Goal: Information Seeking & Learning: Compare options

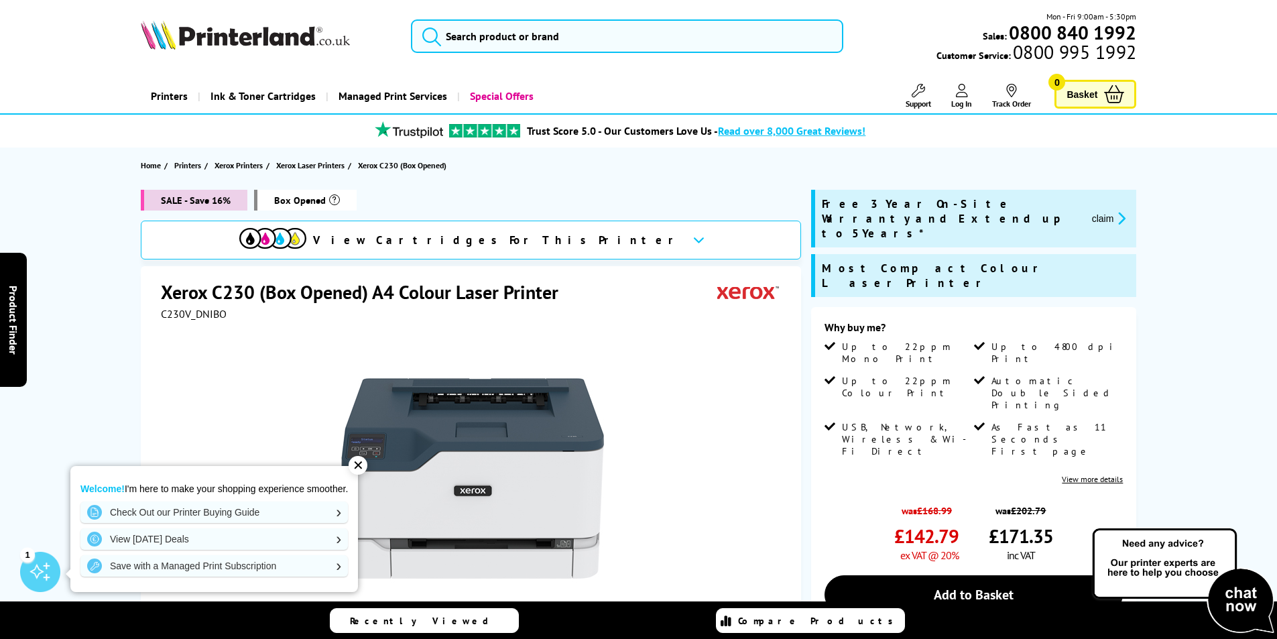
click at [693, 240] on icon at bounding box center [698, 239] width 11 height 7
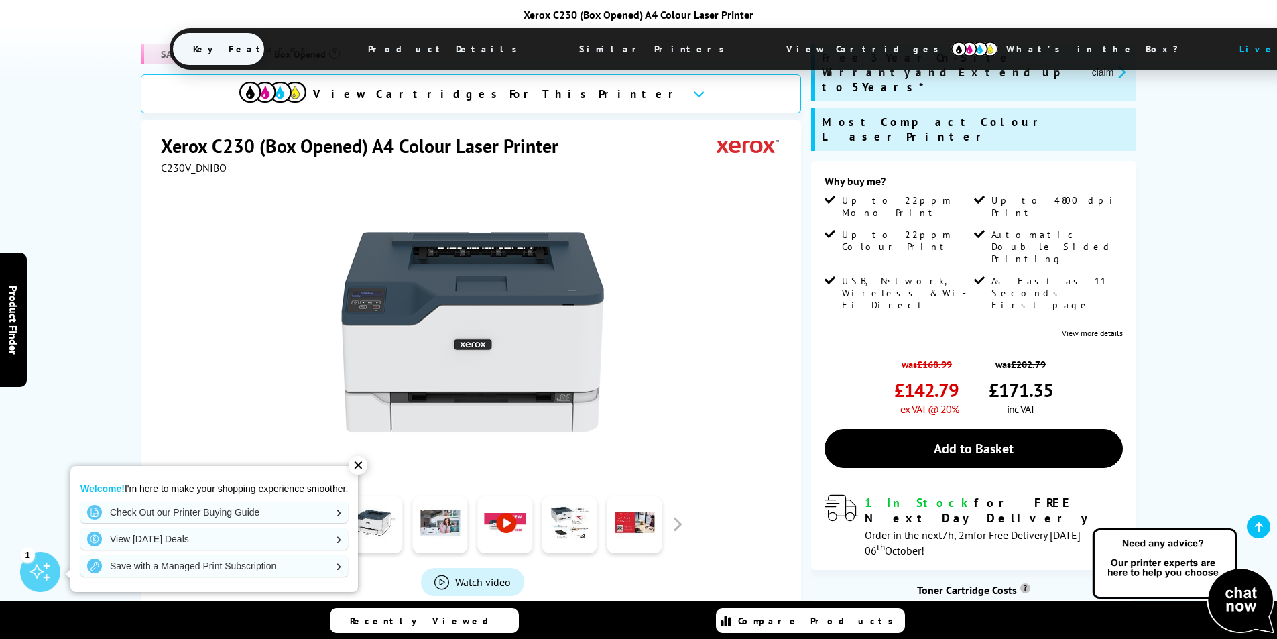
scroll to position [303, 0]
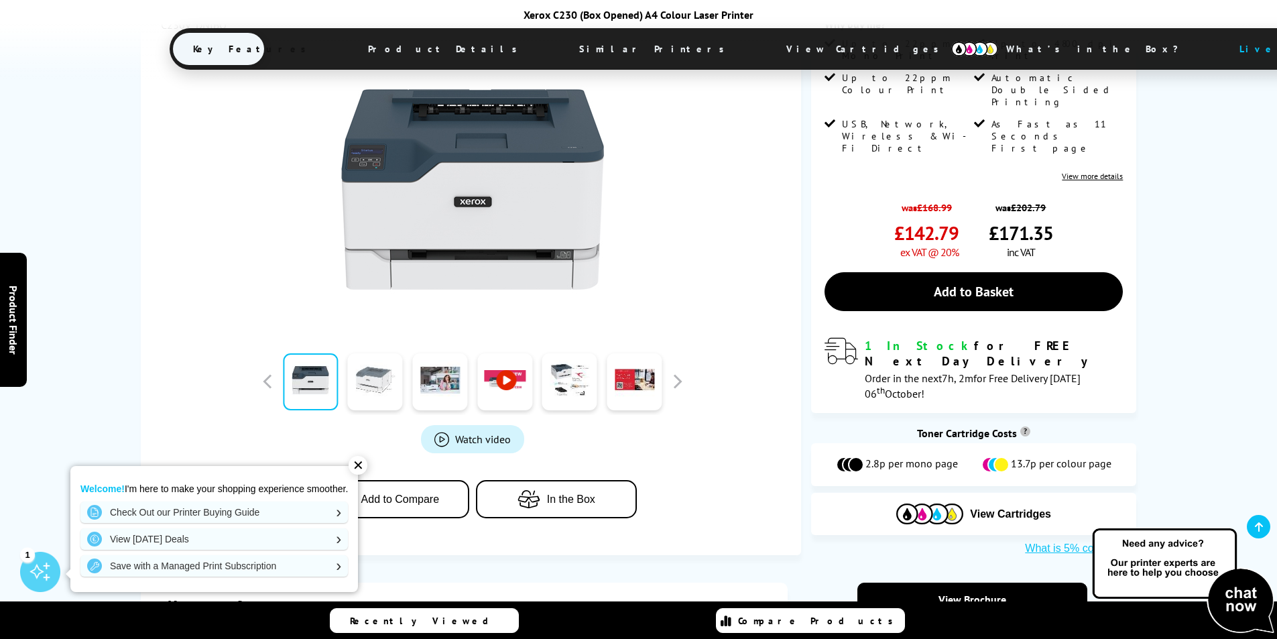
click at [363, 383] on link at bounding box center [375, 381] width 55 height 57
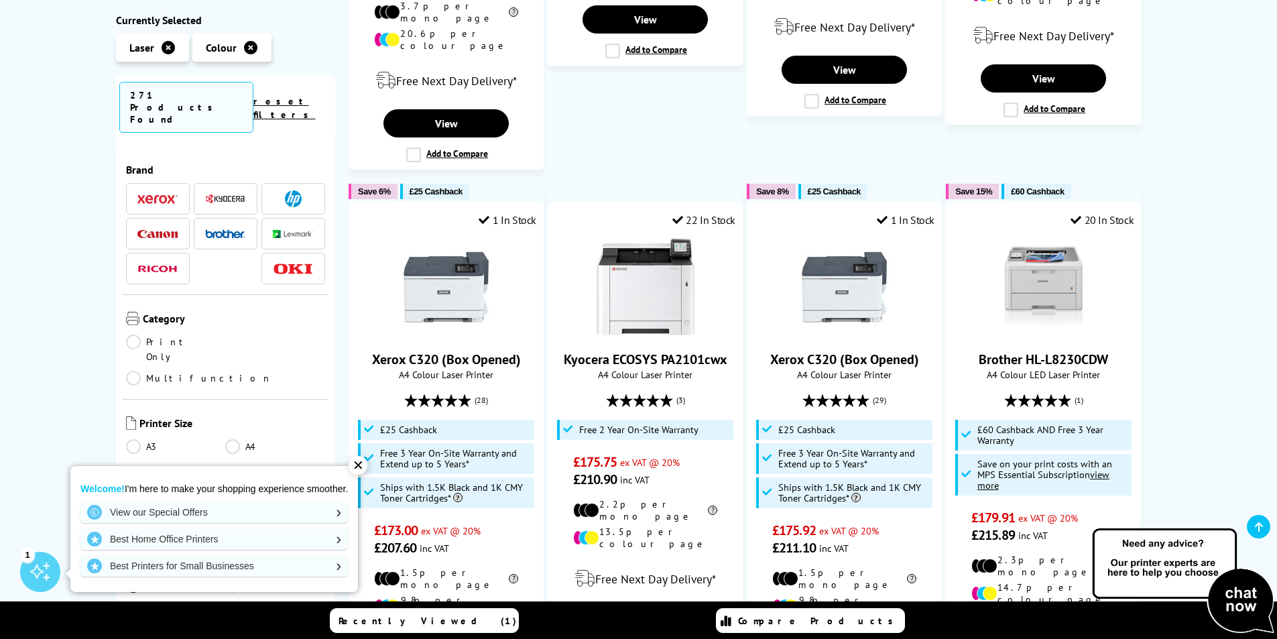
scroll to position [1344, 0]
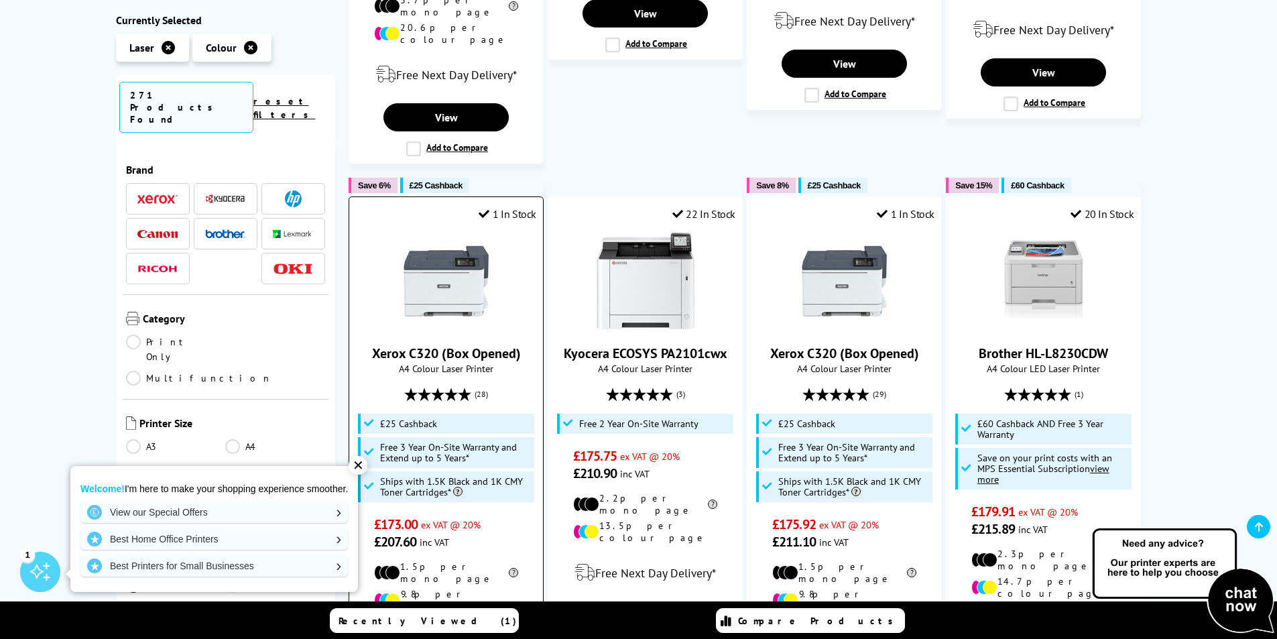
click at [438, 231] on img at bounding box center [446, 281] width 101 height 101
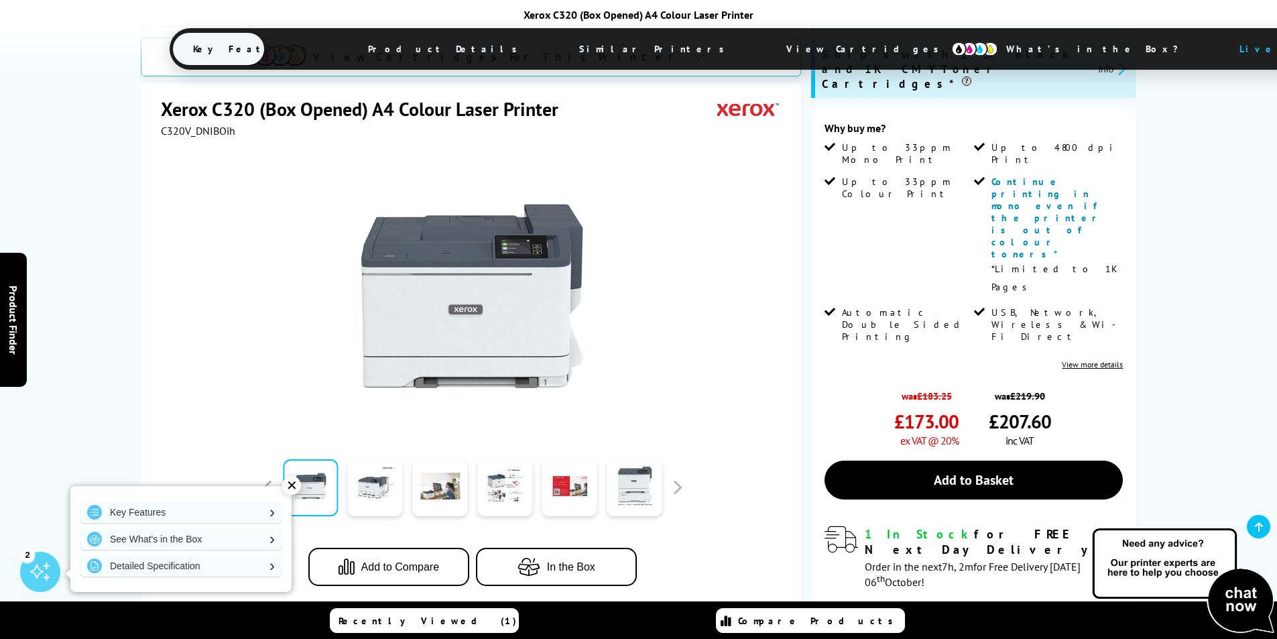
scroll to position [313, 0]
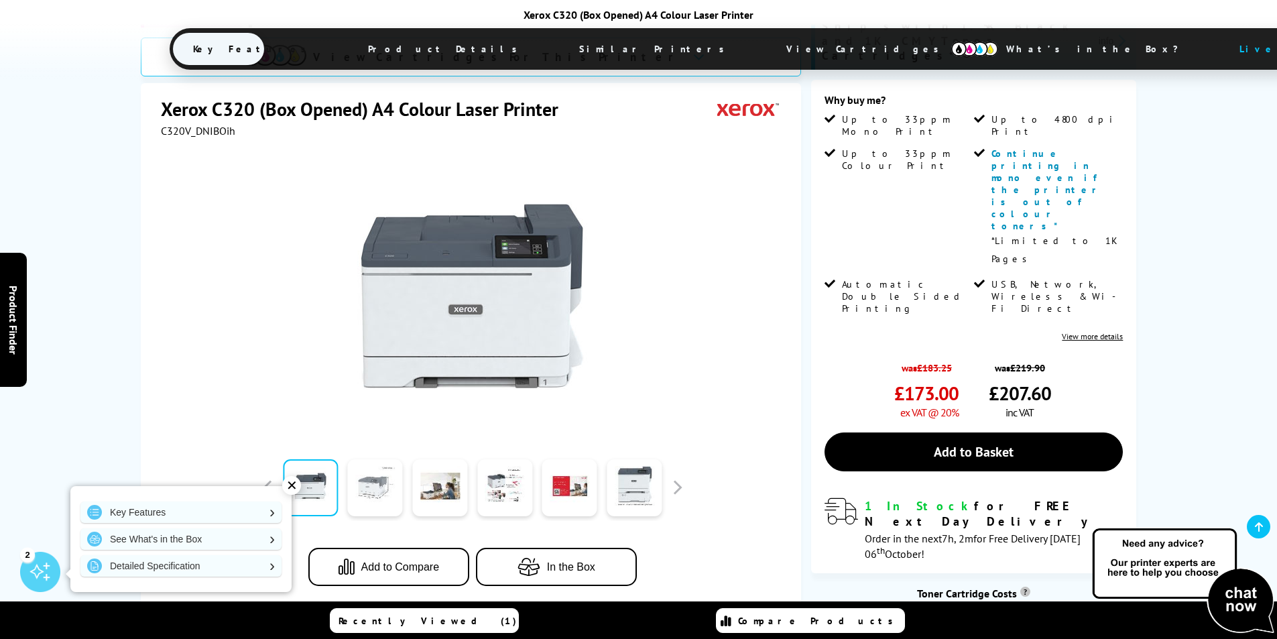
click at [368, 459] on link at bounding box center [375, 487] width 55 height 57
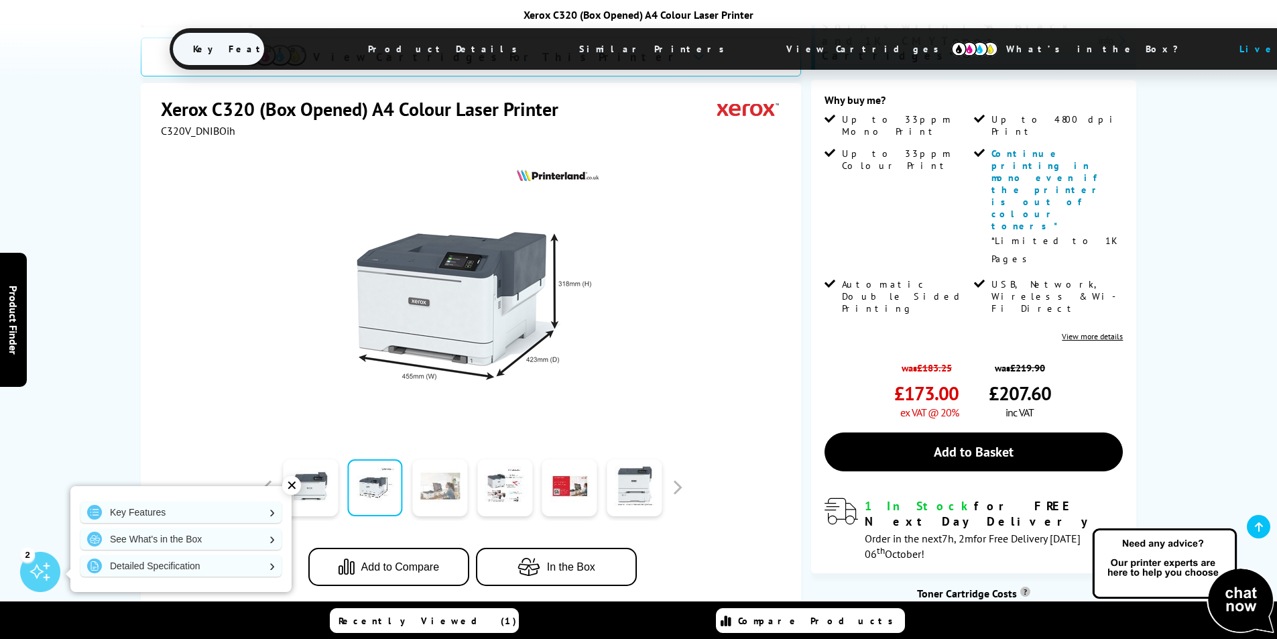
click at [432, 459] on link at bounding box center [439, 487] width 55 height 57
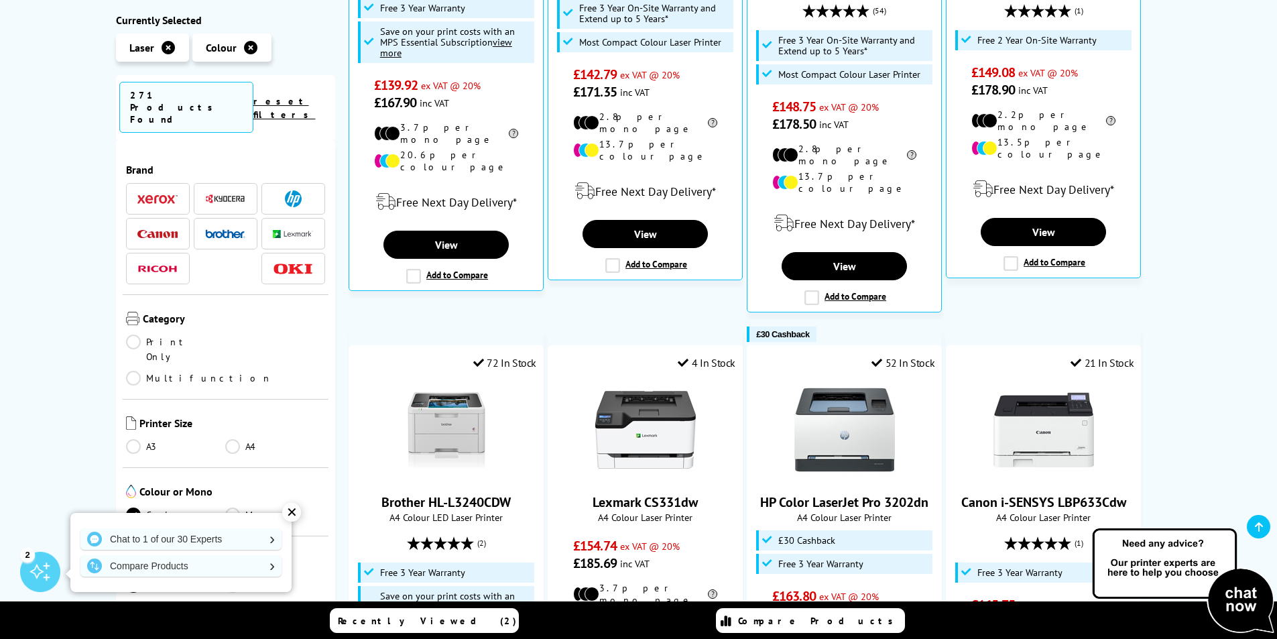
scroll to position [733, 0]
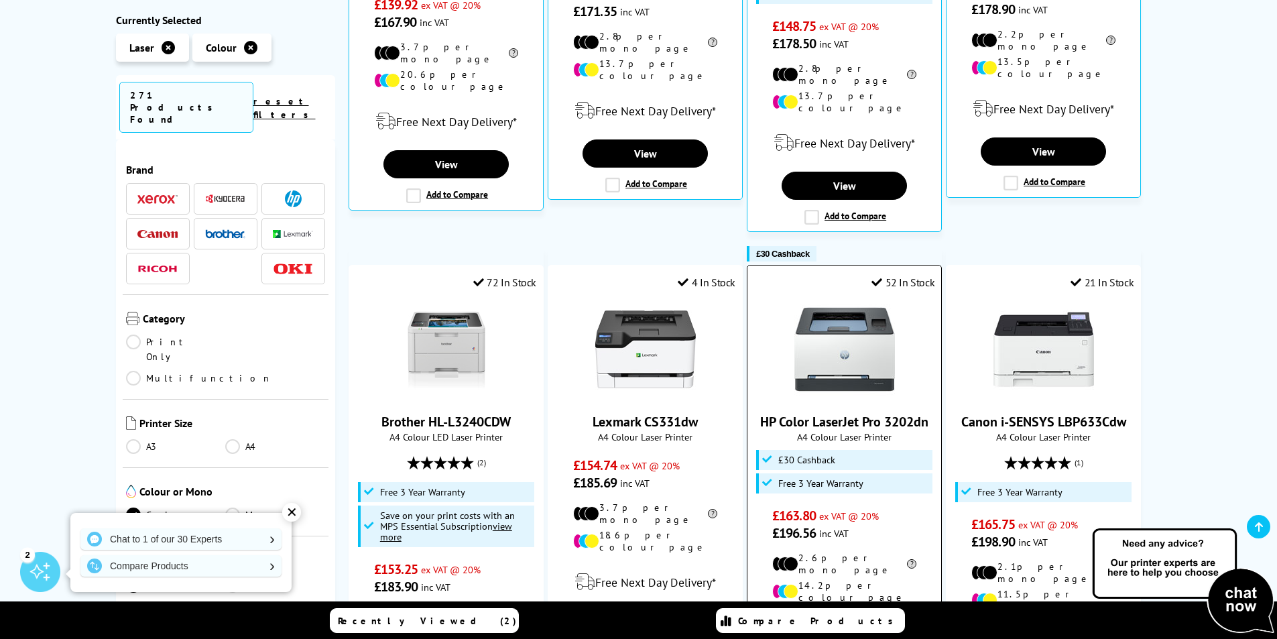
click at [836, 316] on img at bounding box center [845, 349] width 101 height 101
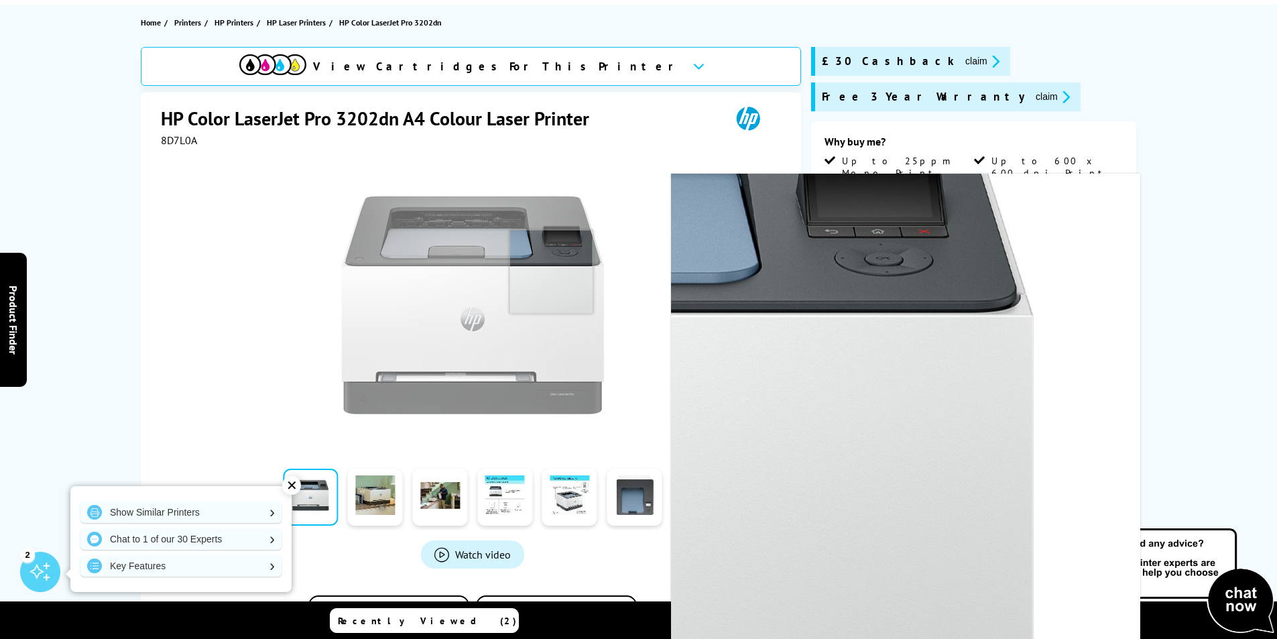
scroll to position [156, 0]
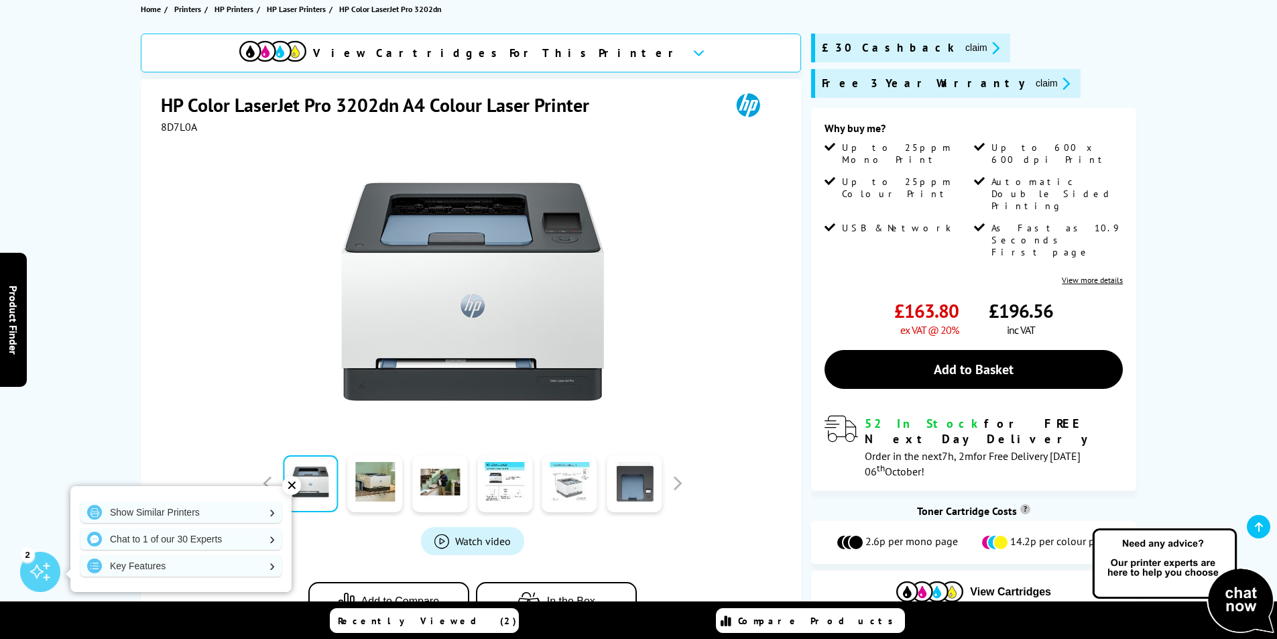
click at [568, 488] on link at bounding box center [569, 483] width 55 height 57
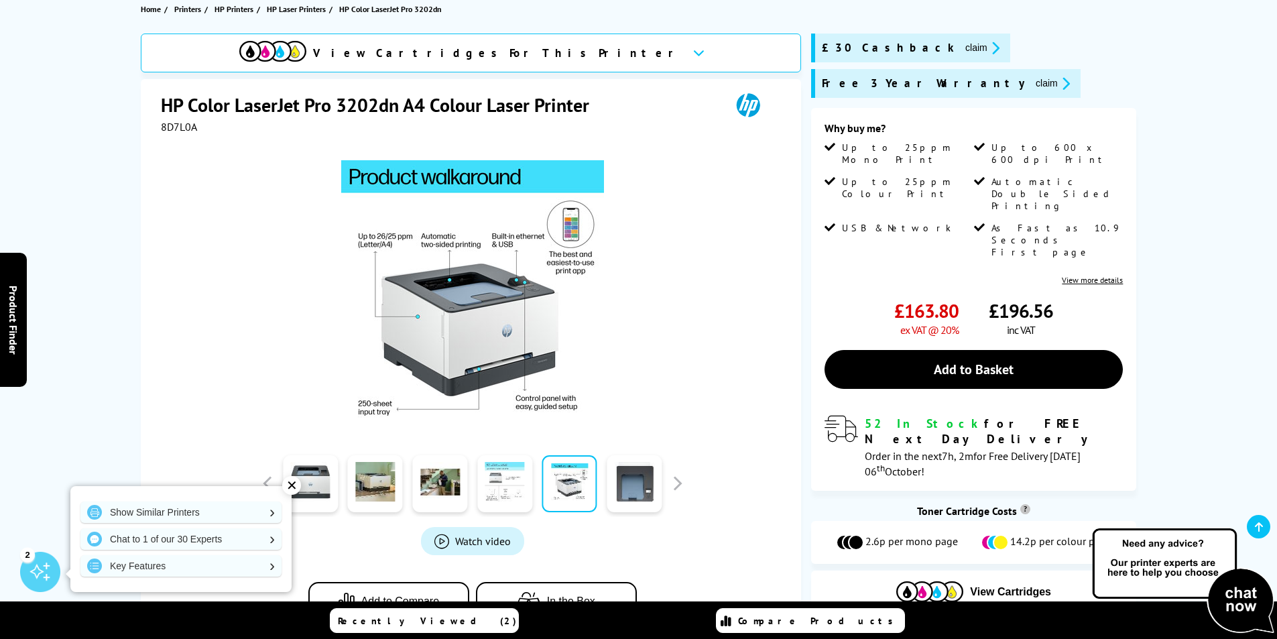
click at [485, 469] on link at bounding box center [504, 483] width 55 height 57
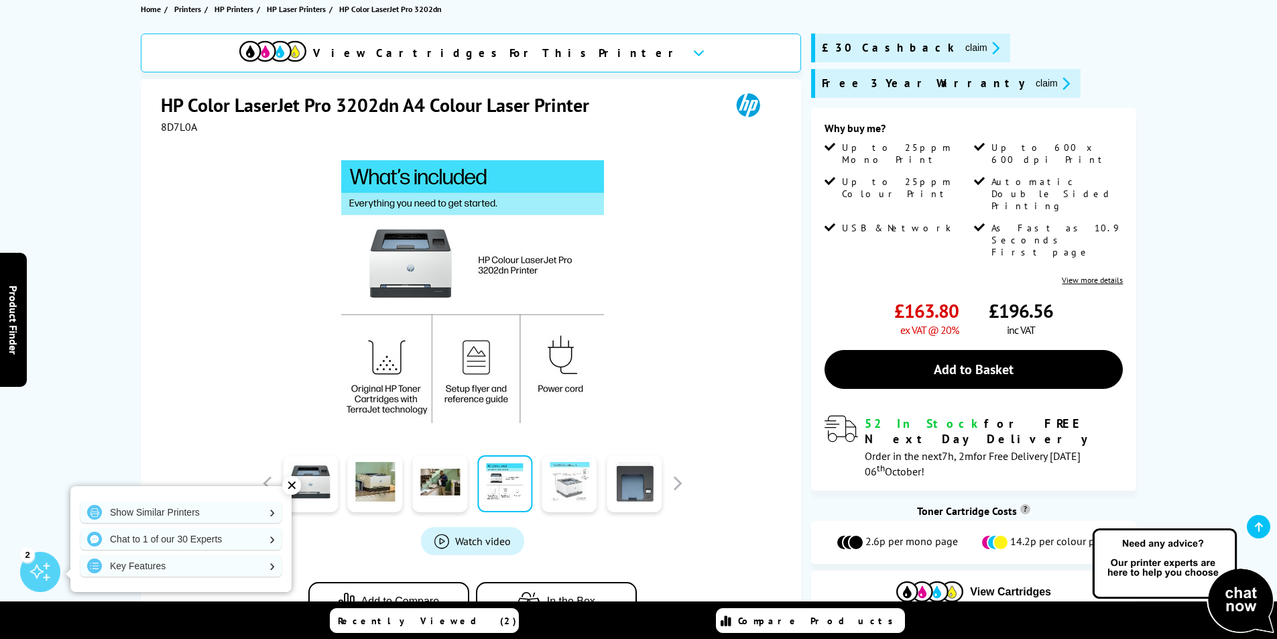
click at [552, 473] on link at bounding box center [569, 483] width 55 height 57
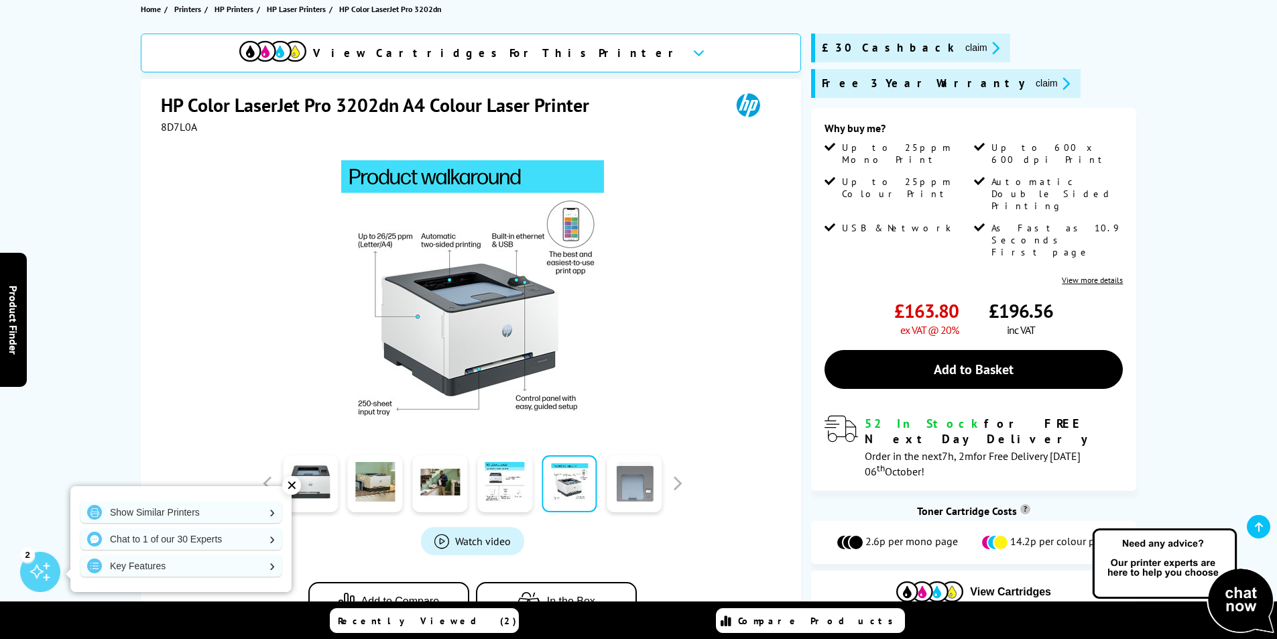
click at [645, 483] on link at bounding box center [634, 483] width 55 height 57
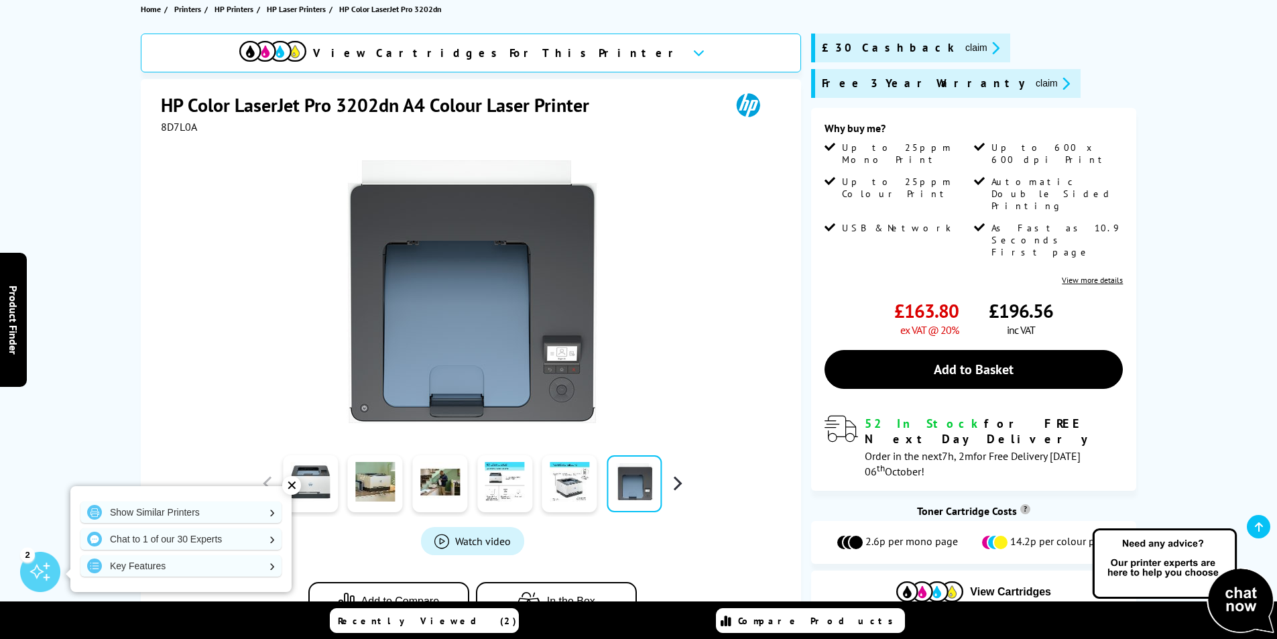
click at [673, 486] on button "button" at bounding box center [677, 483] width 20 height 20
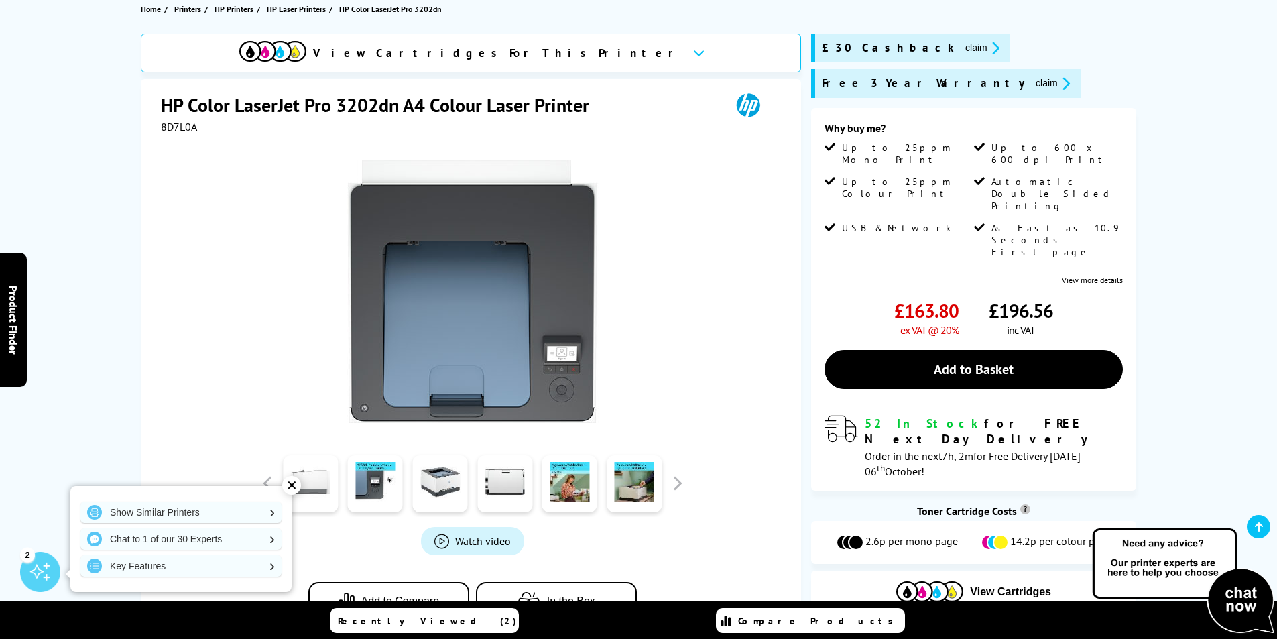
click at [322, 487] on link at bounding box center [310, 483] width 55 height 57
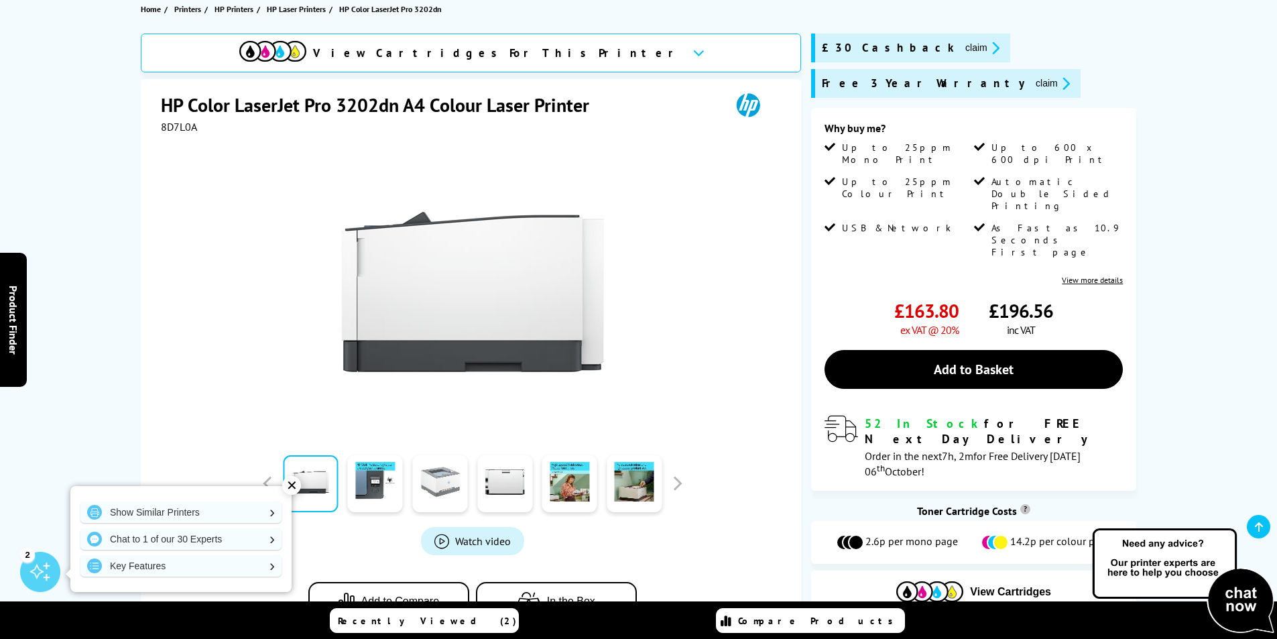
click at [422, 491] on link at bounding box center [439, 483] width 55 height 57
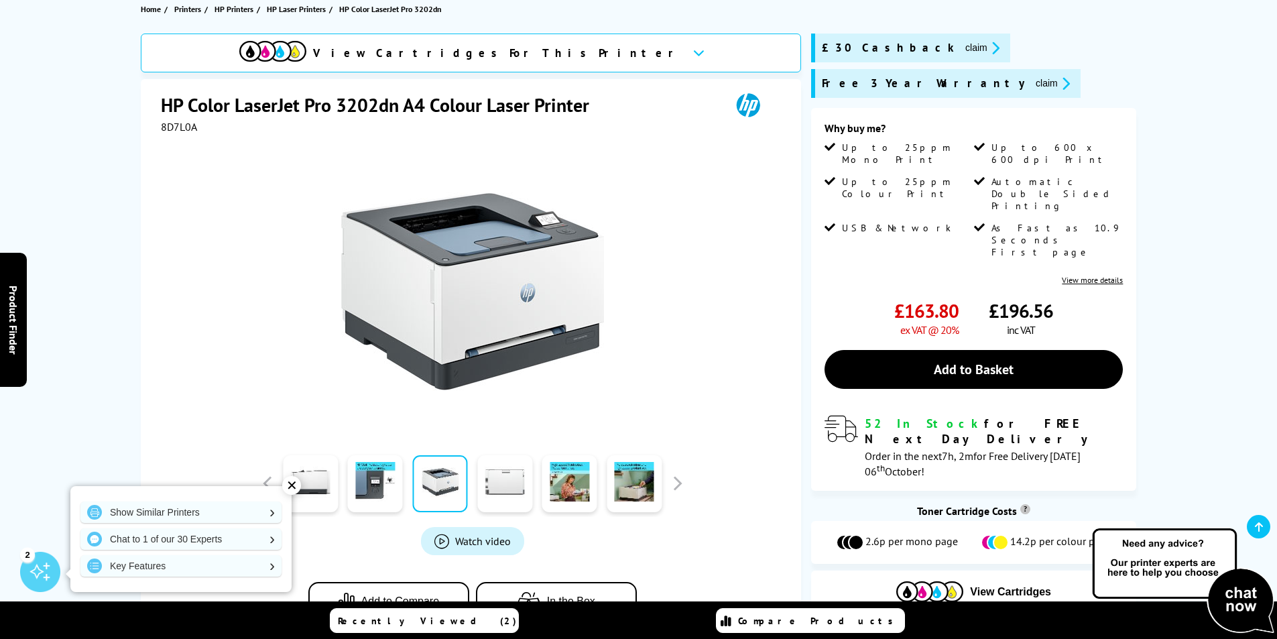
click at [489, 486] on link at bounding box center [504, 483] width 55 height 57
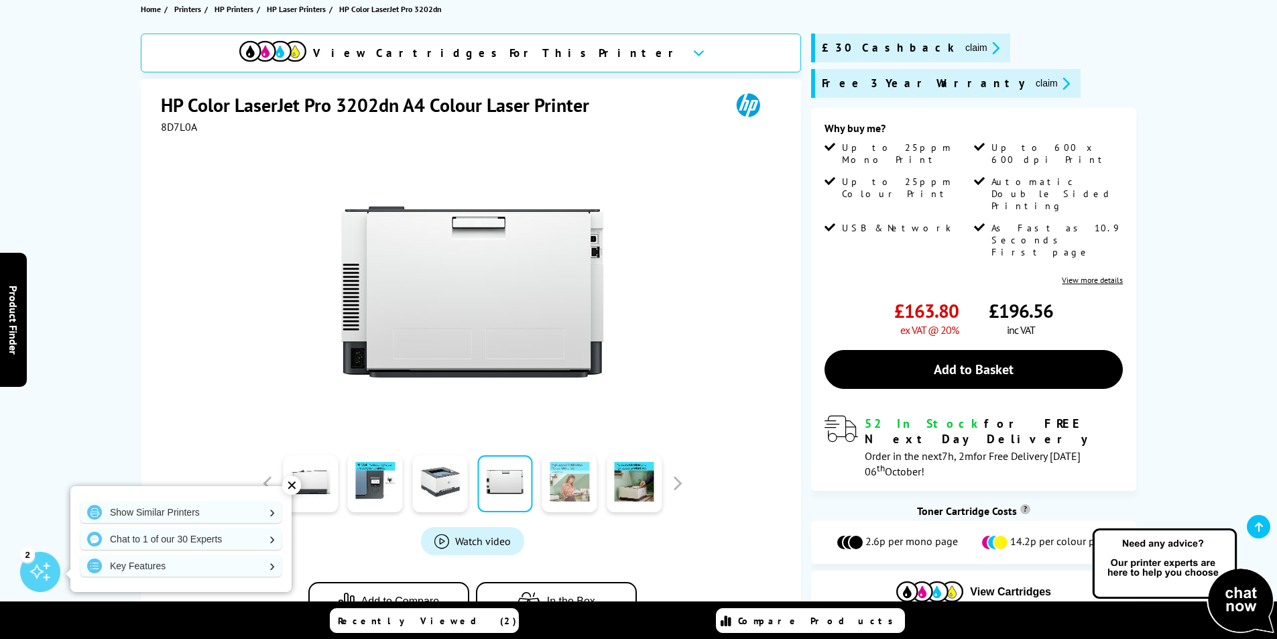
click at [594, 485] on link at bounding box center [569, 483] width 55 height 57
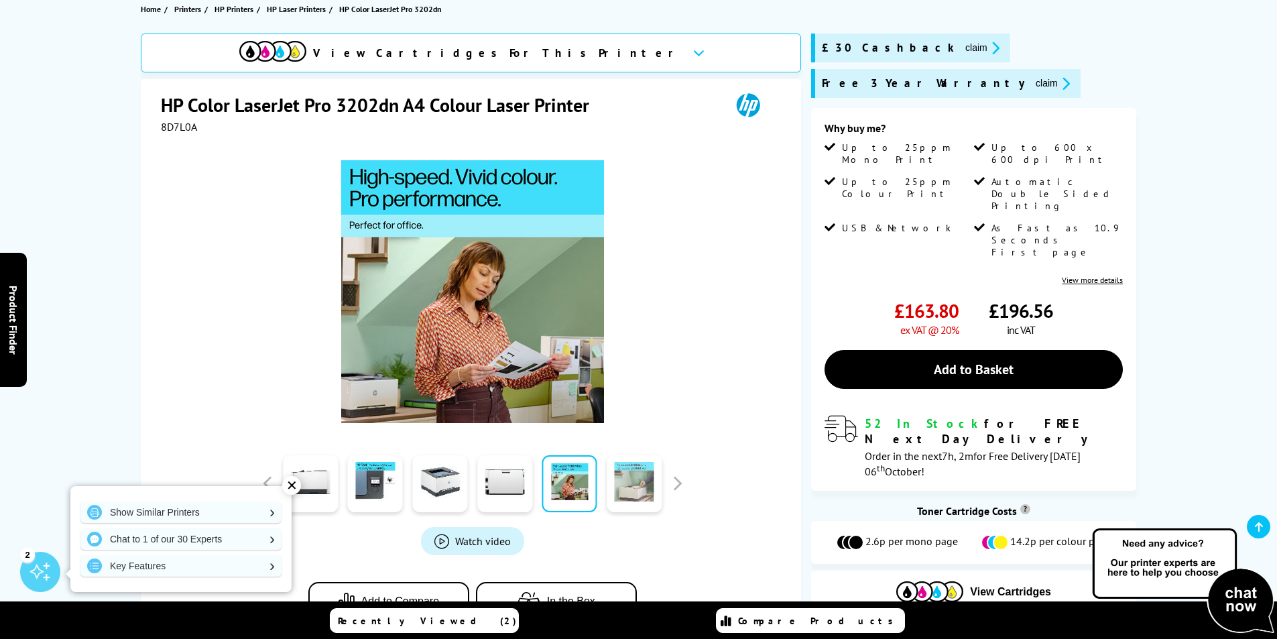
click at [620, 487] on link at bounding box center [634, 483] width 55 height 57
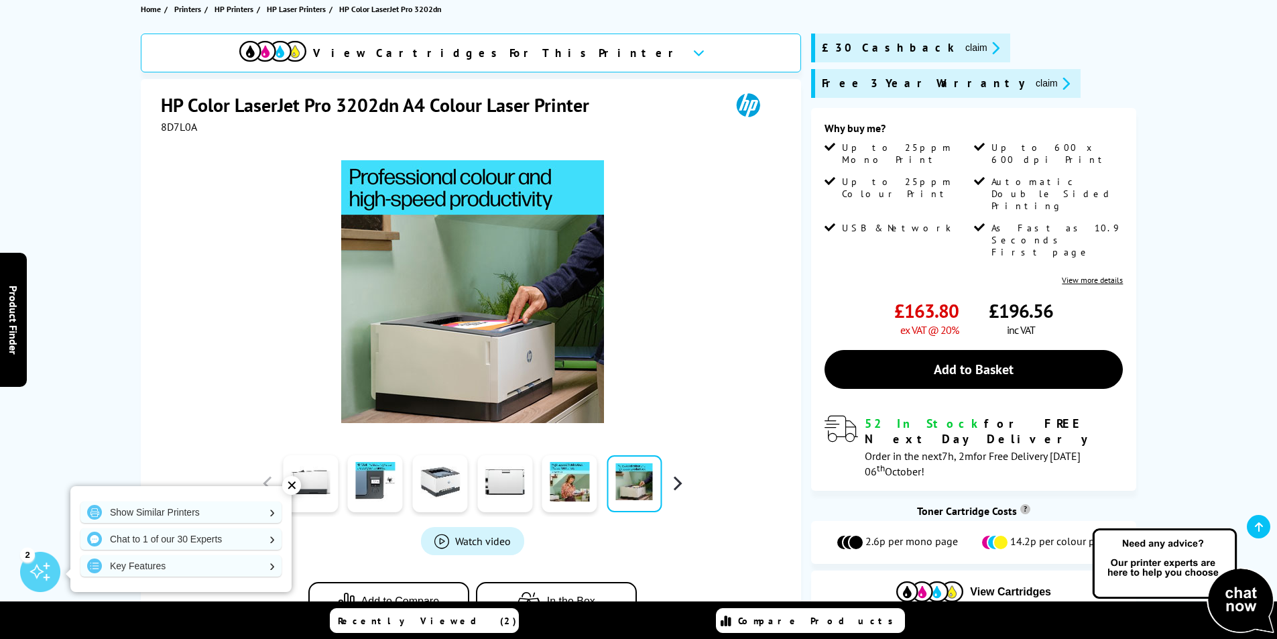
click at [673, 486] on button "button" at bounding box center [677, 483] width 20 height 20
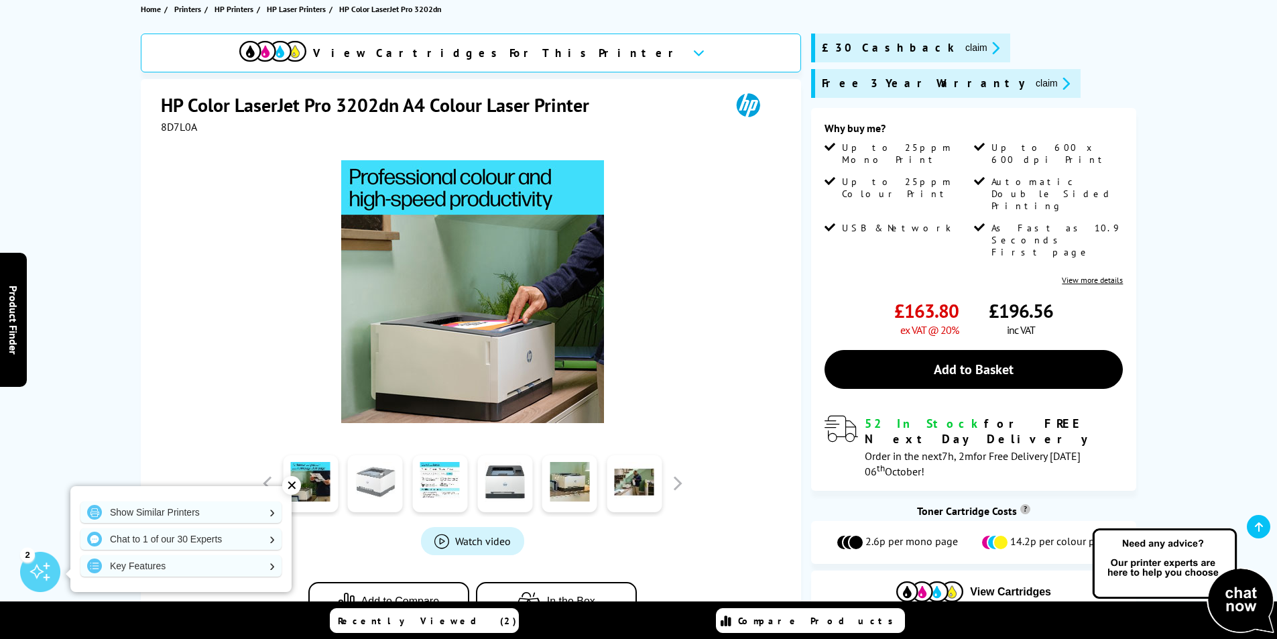
click at [386, 491] on link at bounding box center [375, 483] width 55 height 57
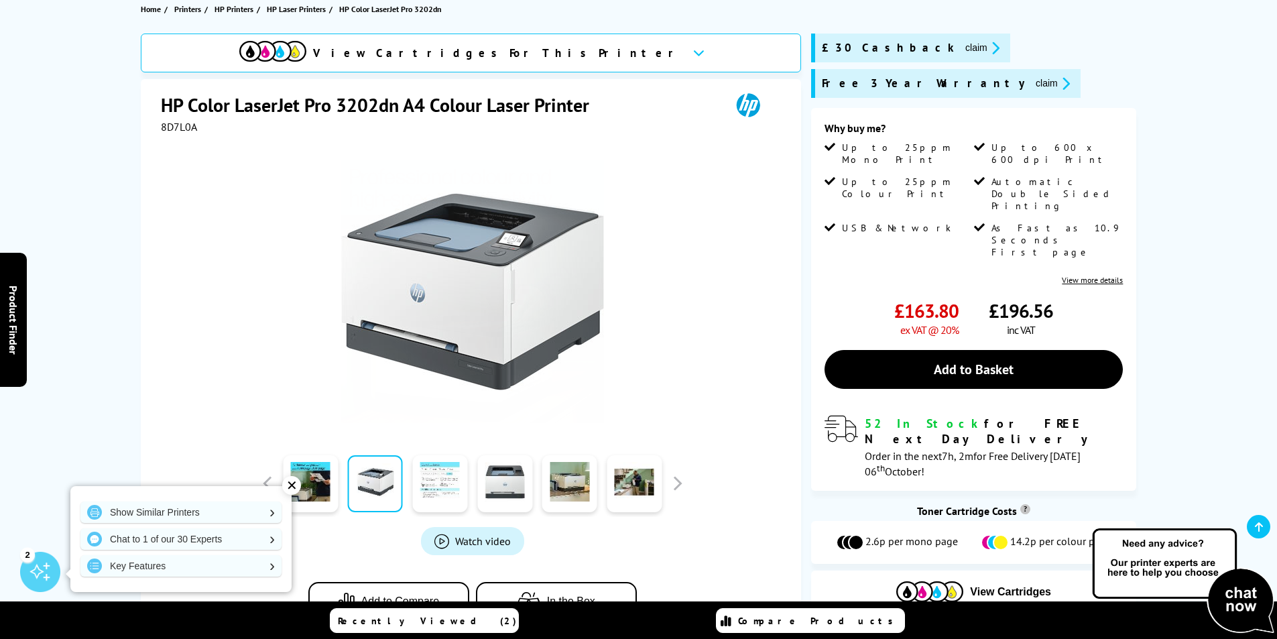
click at [445, 485] on link at bounding box center [439, 483] width 55 height 57
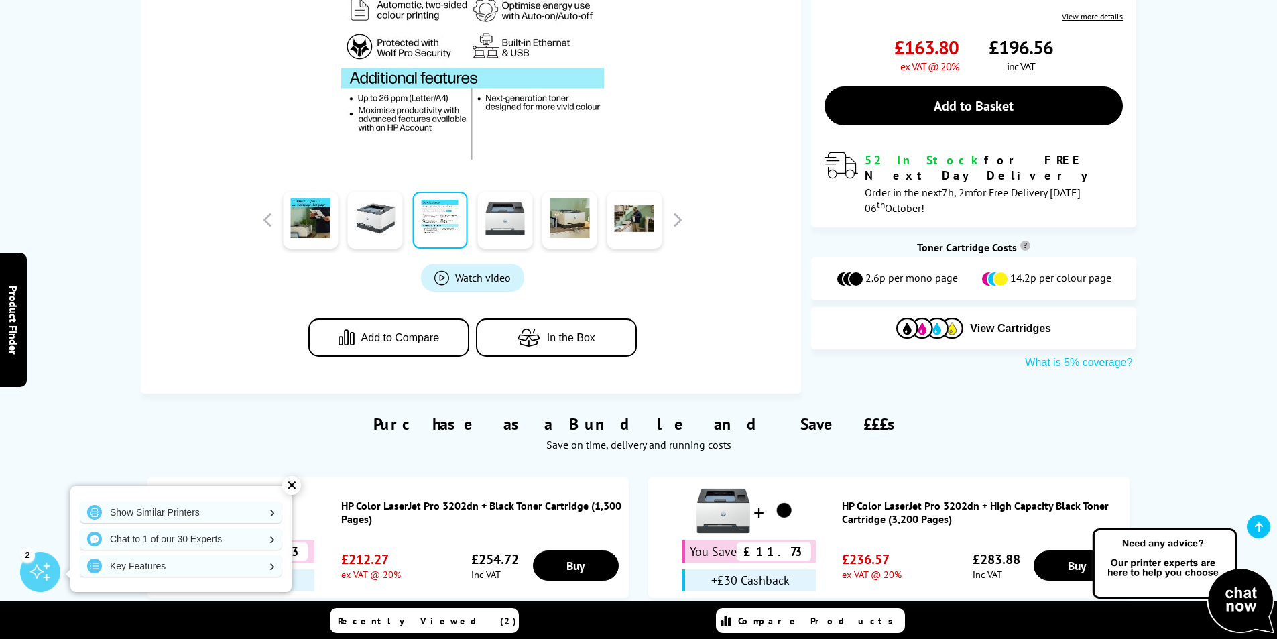
scroll to position [626, 0]
